Goal: Find specific page/section: Find specific page/section

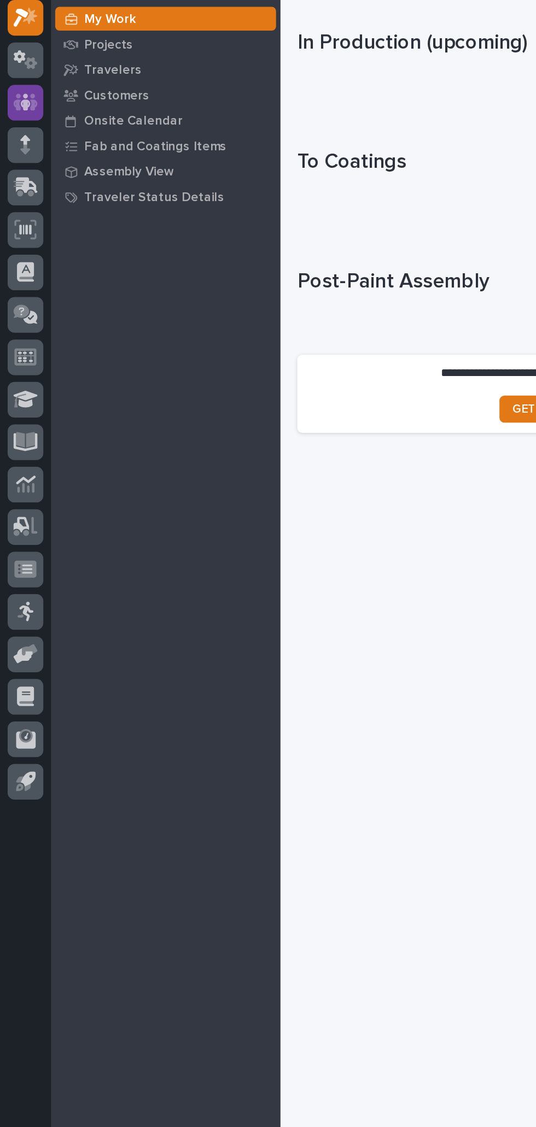
click at [22, 126] on icon at bounding box center [17, 126] width 16 height 11
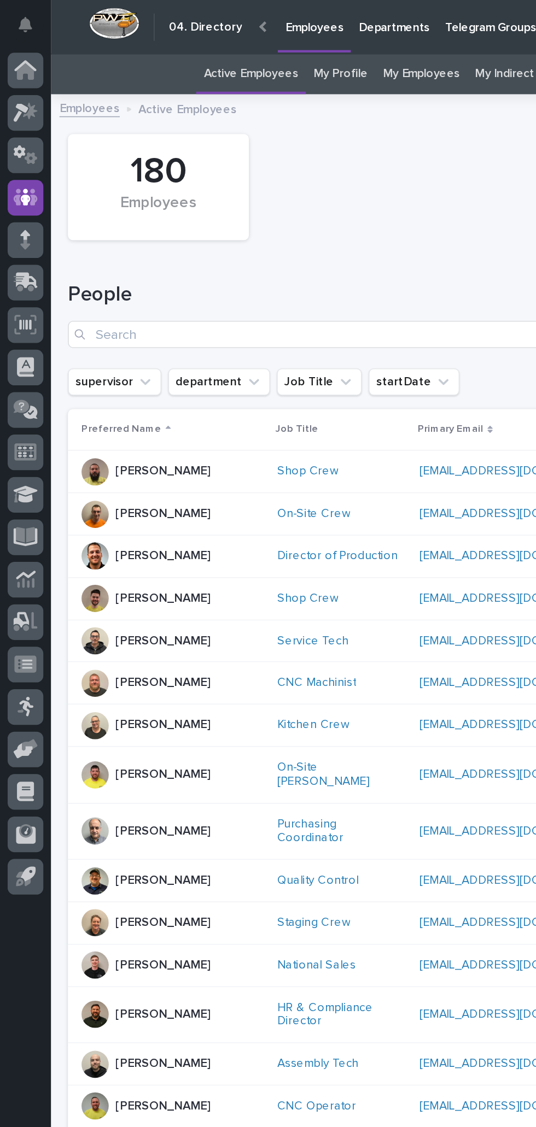
click at [227, 49] on link "My Profile" at bounding box center [219, 48] width 35 height 26
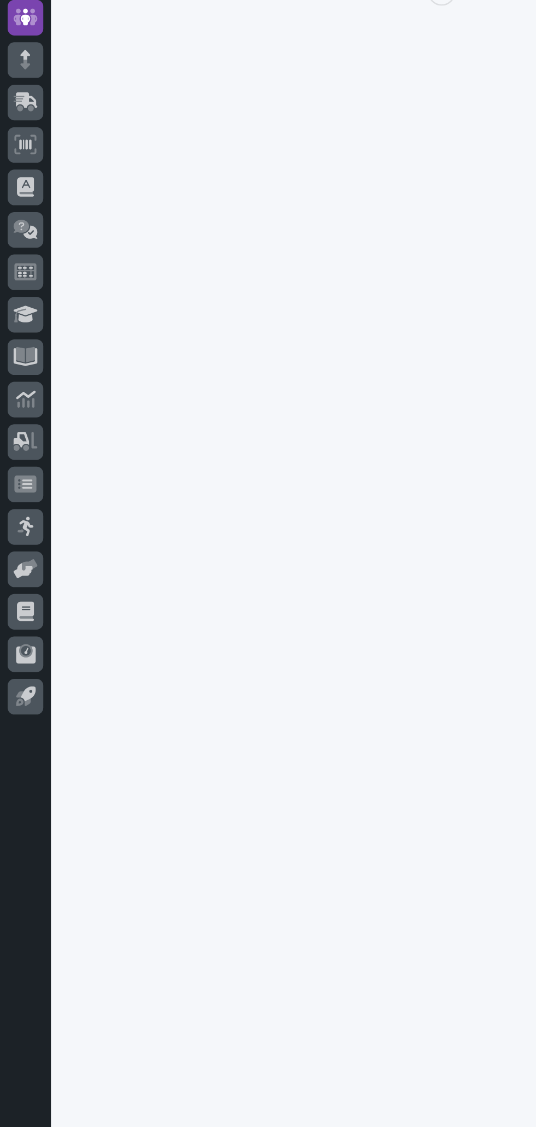
scroll to position [34, 0]
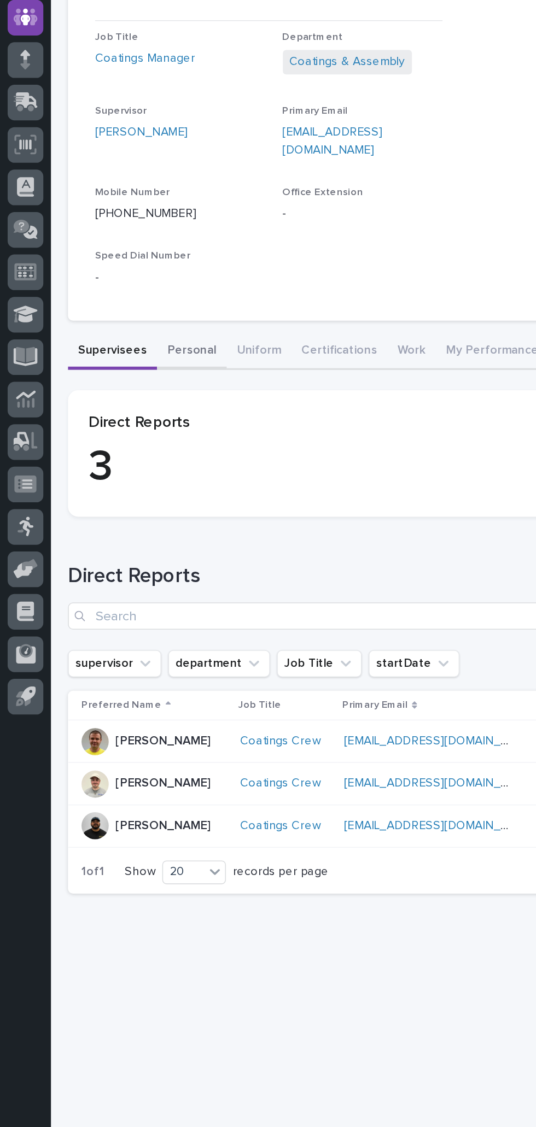
click at [128, 331] on button "Personal" at bounding box center [123, 342] width 45 height 23
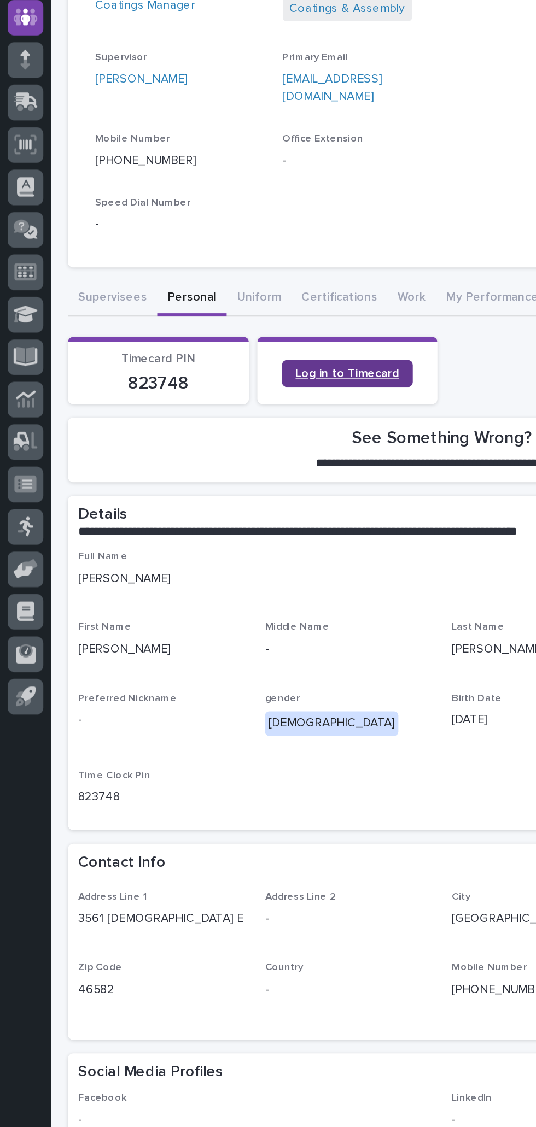
click at [240, 355] on span "Log in to Timecard" at bounding box center [223, 356] width 67 height 8
